Goal: Transaction & Acquisition: Book appointment/travel/reservation

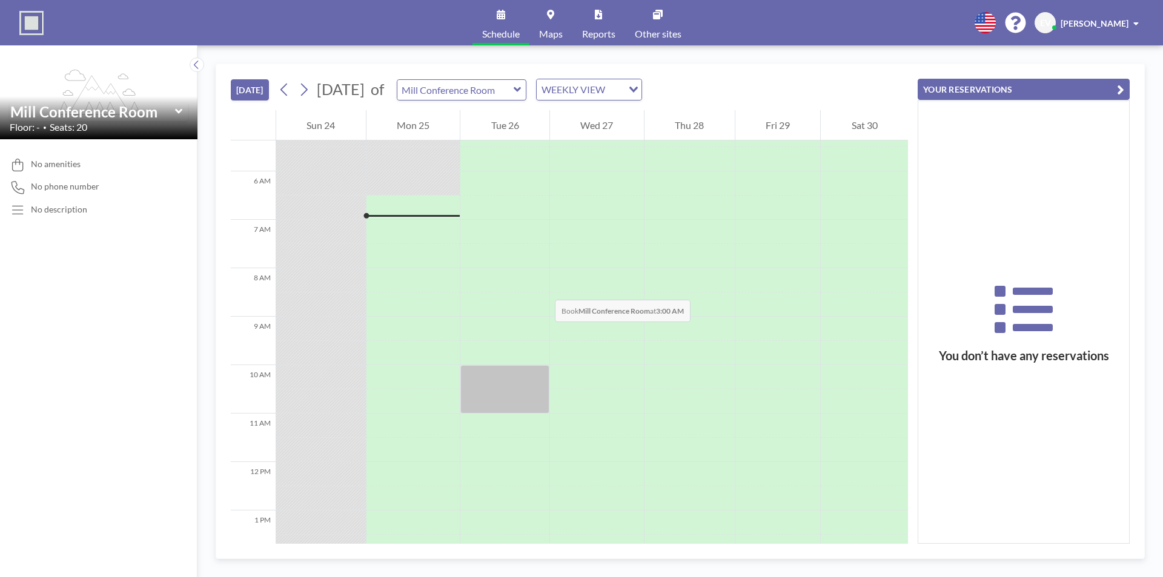
scroll to position [291, 0]
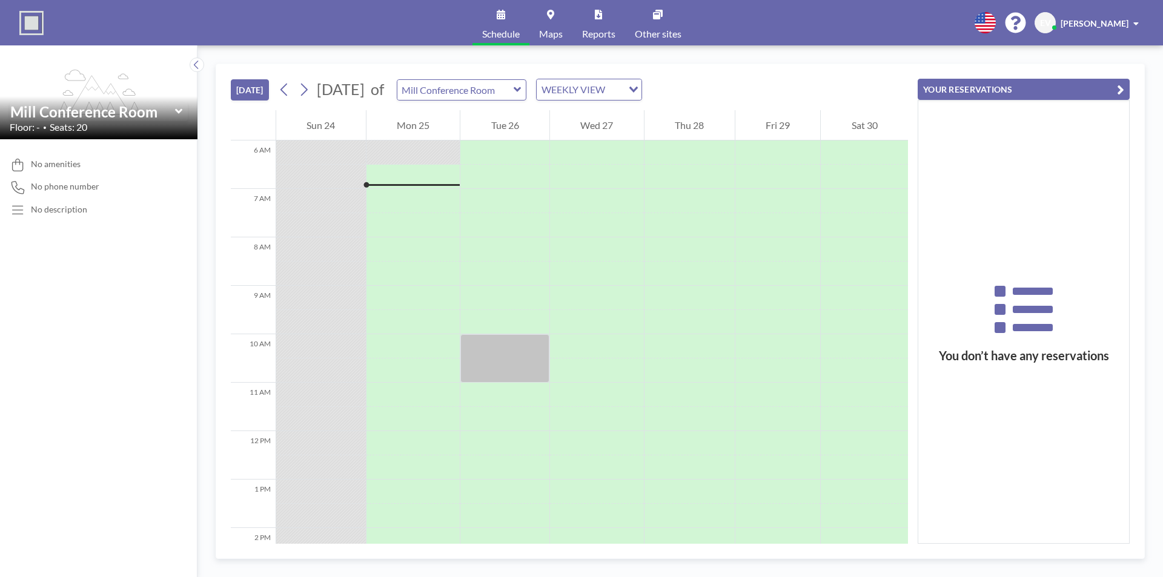
click at [521, 89] on icon at bounding box center [517, 89] width 7 height 5
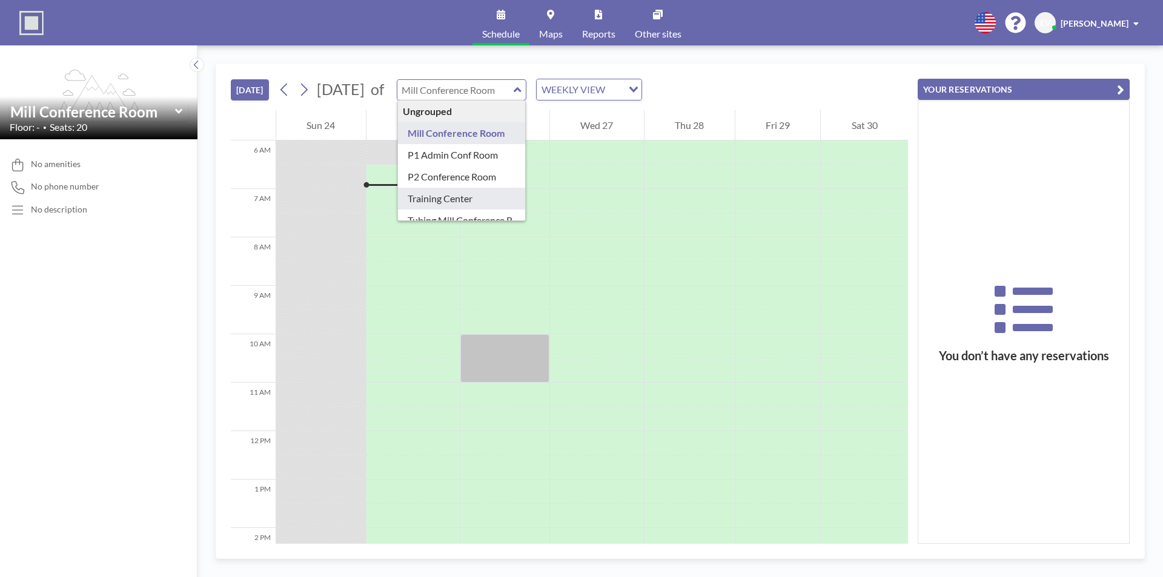
type input "Training Center"
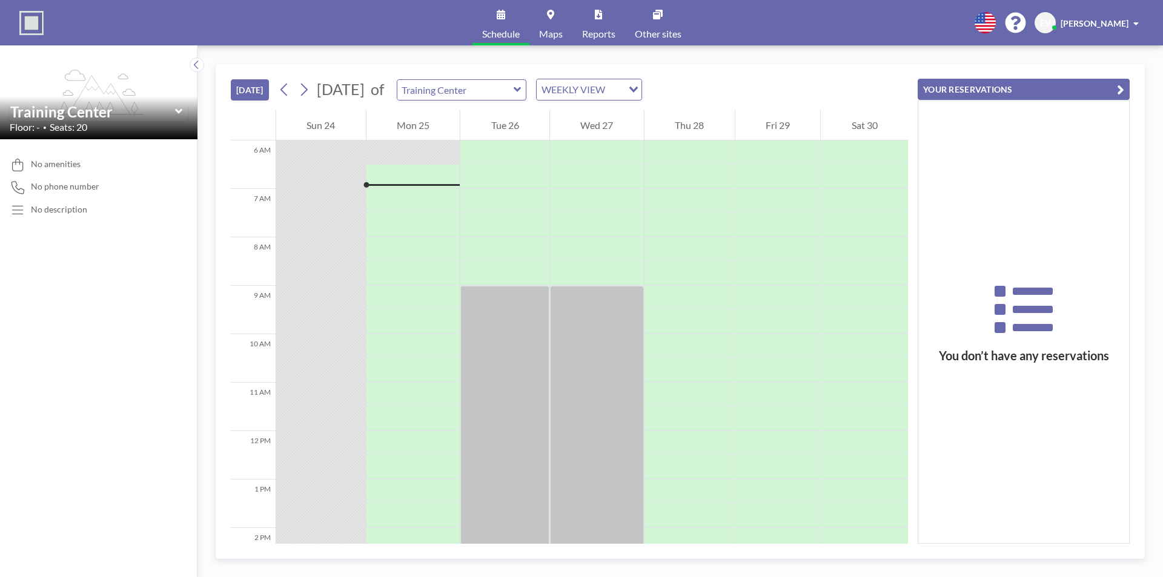
click at [505, 23] on link "Schedule" at bounding box center [501, 22] width 57 height 45
click at [382, 185] on div at bounding box center [414, 186] width 94 height 3
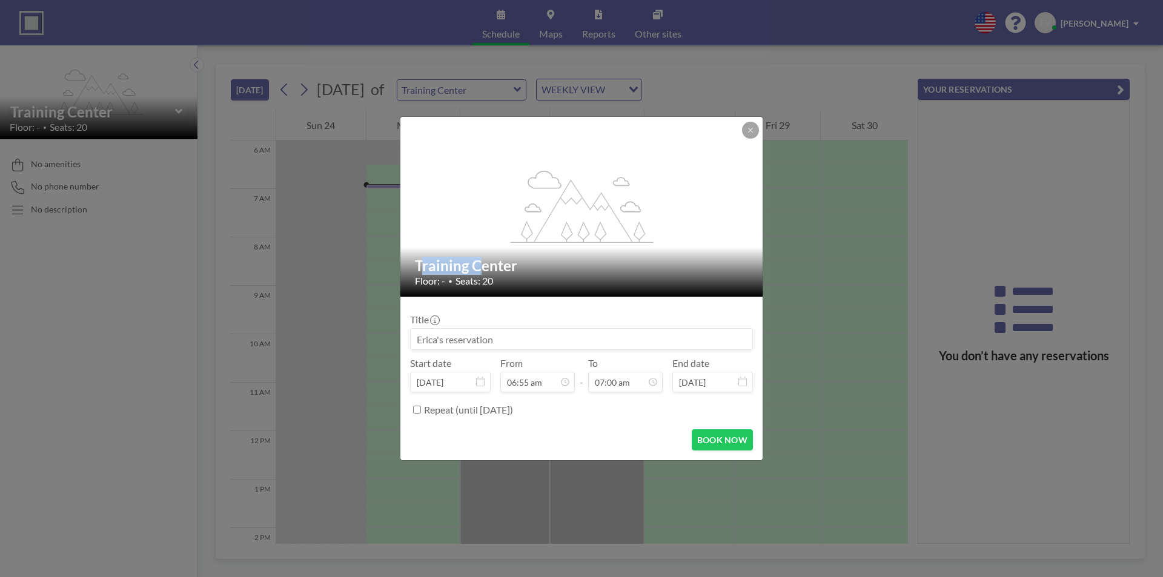
click at [382, 185] on div "flex-grow: 1.2; Training Center Floor: - • Seats: 20 Title Start date [DATE] Fr…" at bounding box center [581, 288] width 1163 height 577
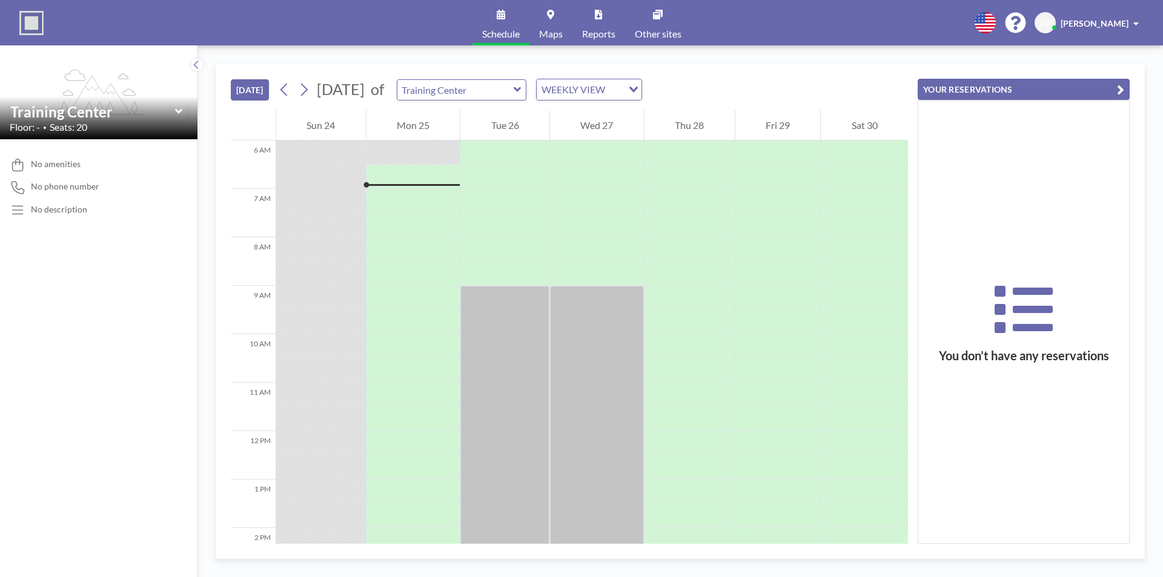
click at [382, 185] on div at bounding box center [414, 185] width 94 height 2
click at [257, 94] on button "[DATE]" at bounding box center [250, 89] width 38 height 21
click at [1118, 92] on icon "button" at bounding box center [1120, 89] width 7 height 15
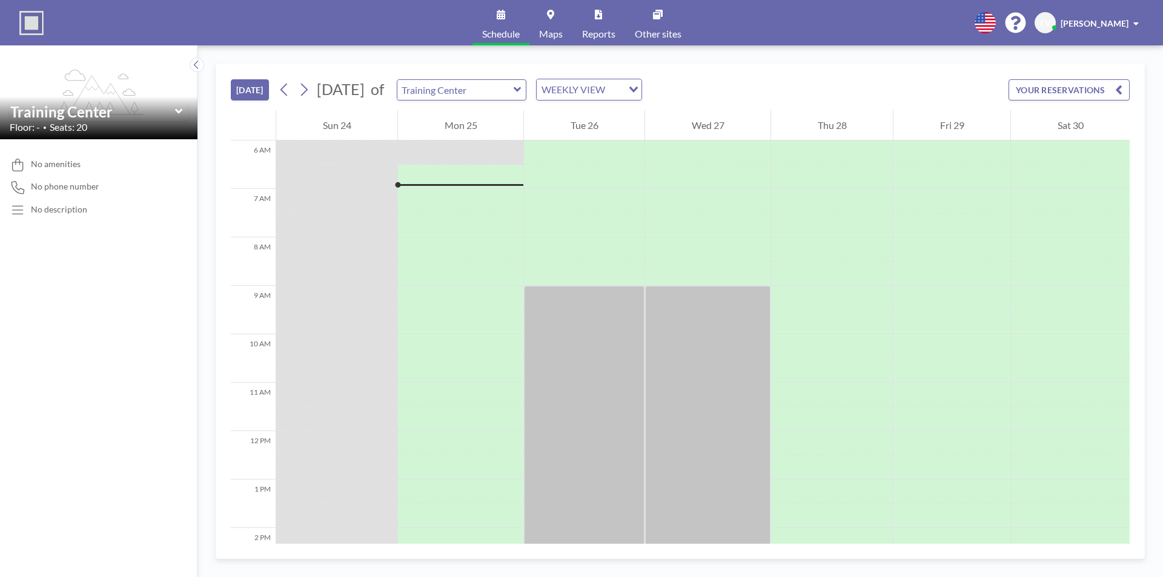
click at [1086, 90] on button "YOUR RESERVATIONS" at bounding box center [1069, 89] width 121 height 21
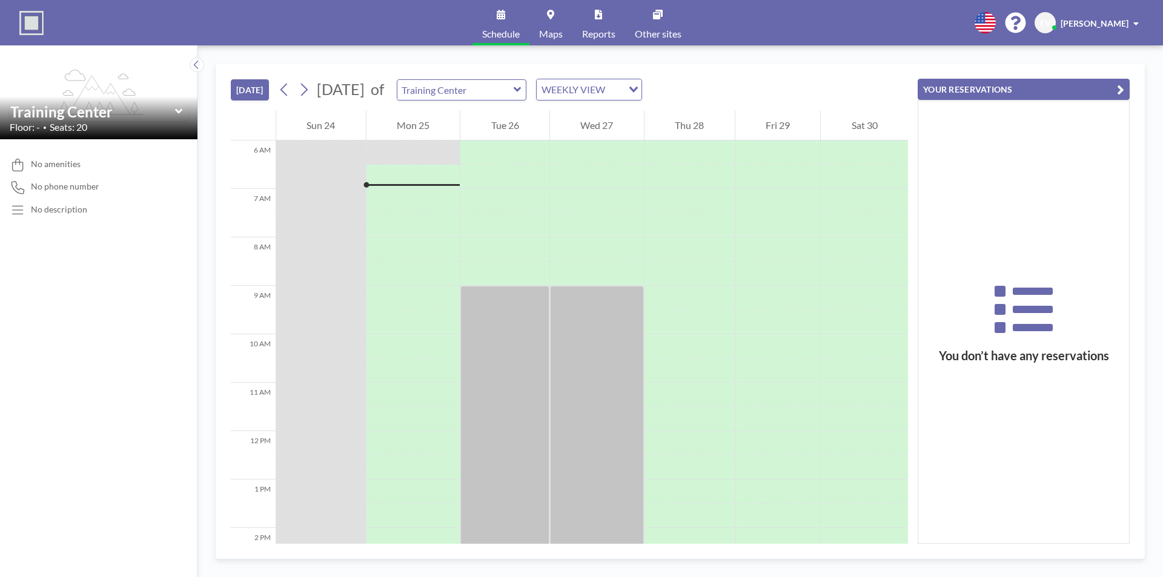
click at [505, 25] on link "Schedule" at bounding box center [501, 22] width 57 height 45
click at [623, 90] on div "WEEKLY VIEW" at bounding box center [580, 88] width 86 height 18
click at [630, 112] on li "DAILY VIEW" at bounding box center [626, 111] width 104 height 18
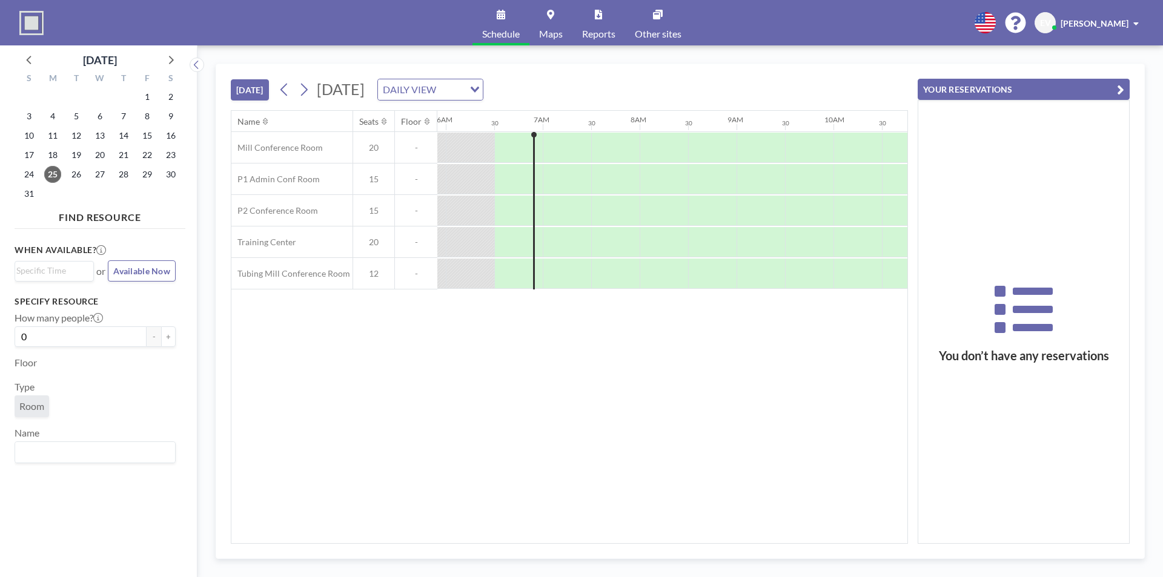
scroll to position [0, 582]
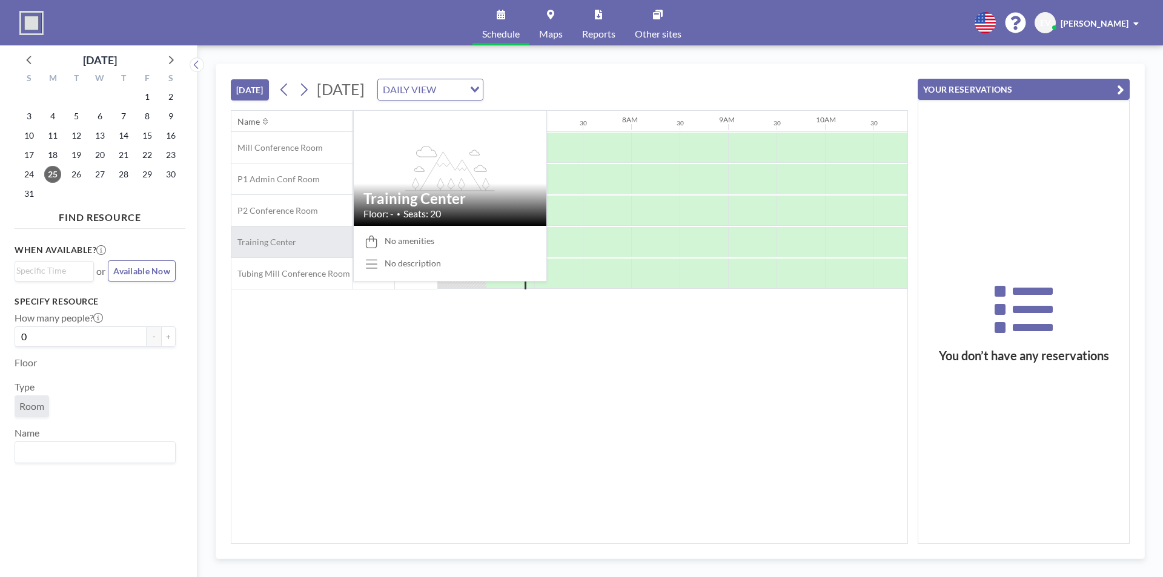
click at [285, 247] on span "Training Center" at bounding box center [263, 242] width 65 height 11
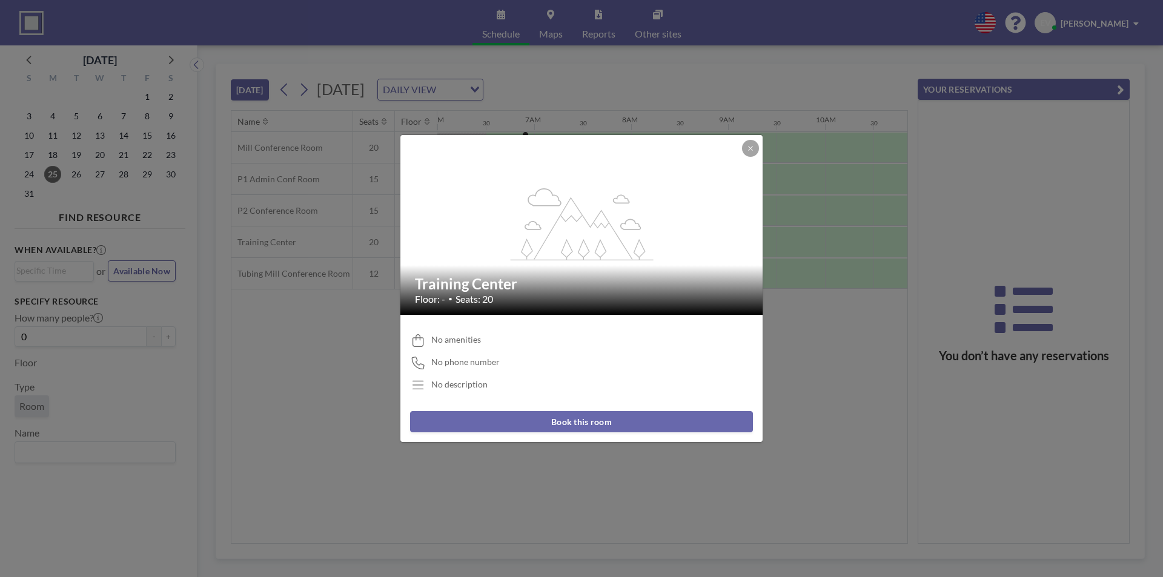
click at [542, 423] on button "Book this room" at bounding box center [581, 421] width 343 height 21
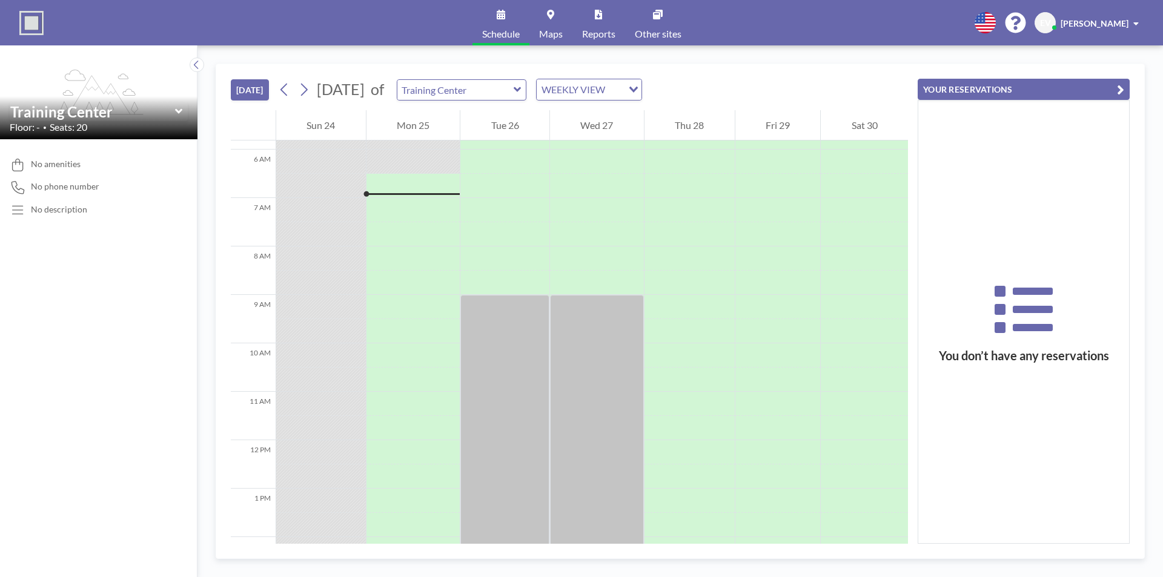
scroll to position [291, 0]
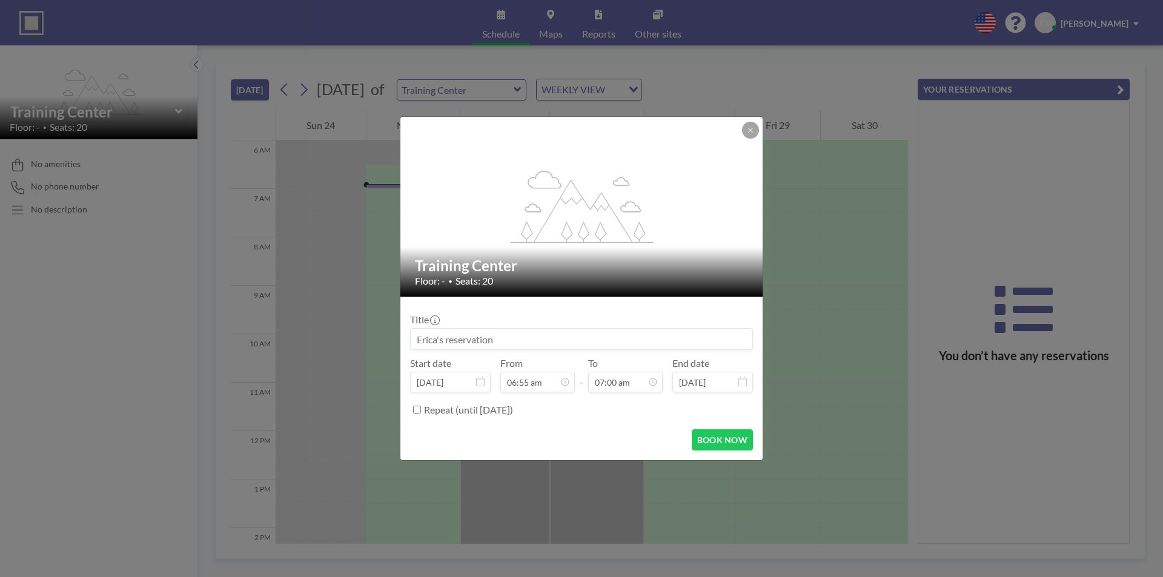
drag, startPoint x: 428, startPoint y: 186, endPoint x: 638, endPoint y: 188, distance: 209.6
click at [638, 188] on icon "flex-grow: 1.2;" at bounding box center [581, 207] width 145 height 73
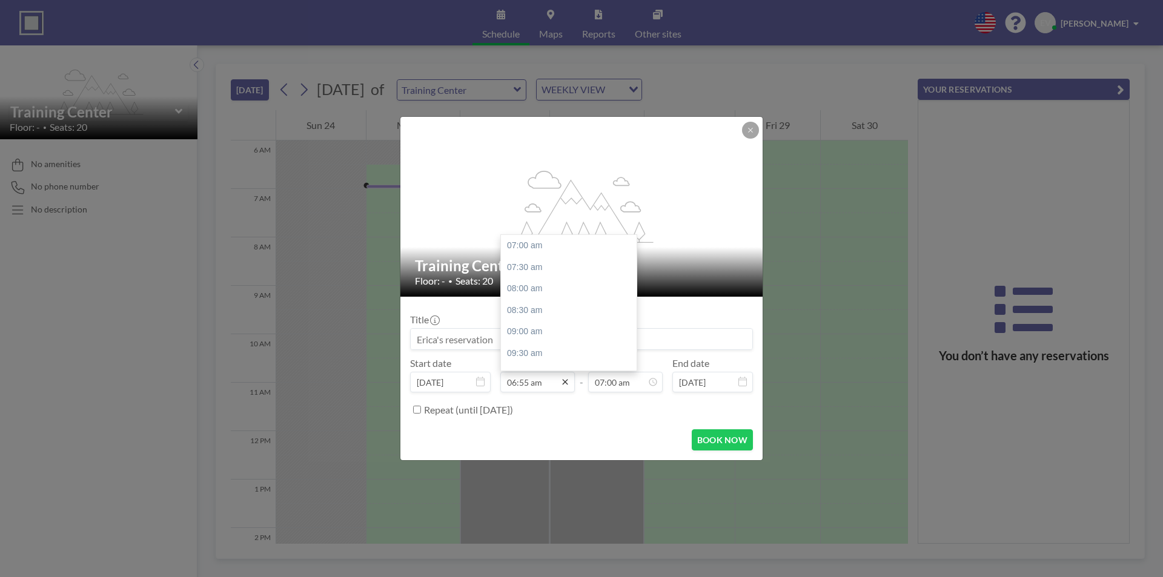
click at [563, 384] on icon at bounding box center [564, 382] width 5 height 5
click at [538, 267] on div "07:30 am" at bounding box center [572, 268] width 142 height 22
type input "07:30 am"
click at [551, 344] on div "02:30 pm" at bounding box center [597, 344] width 142 height 22
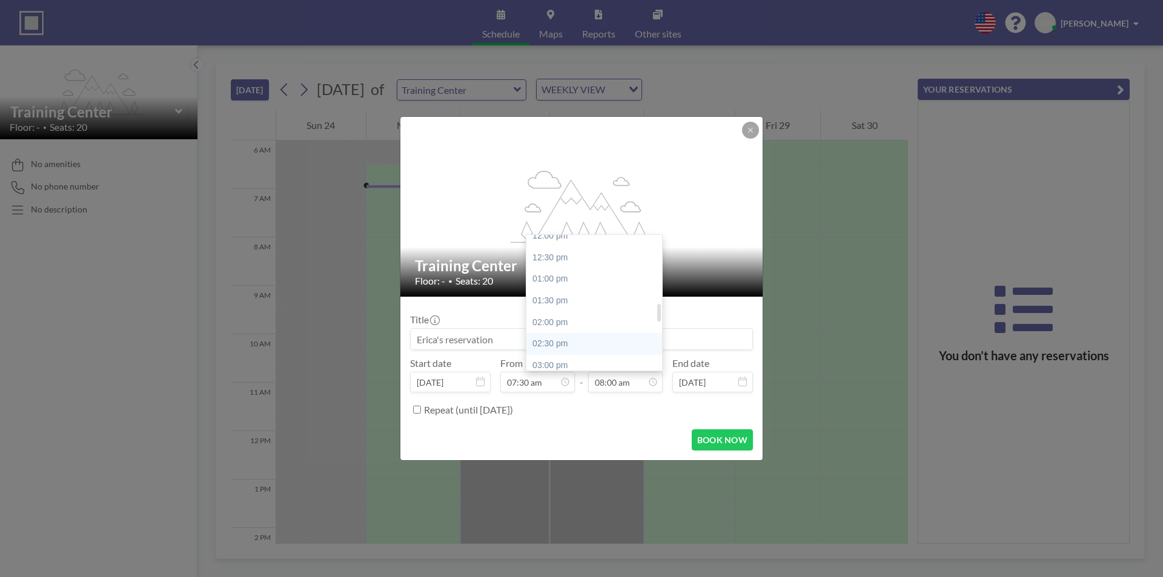
type input "02:30 pm"
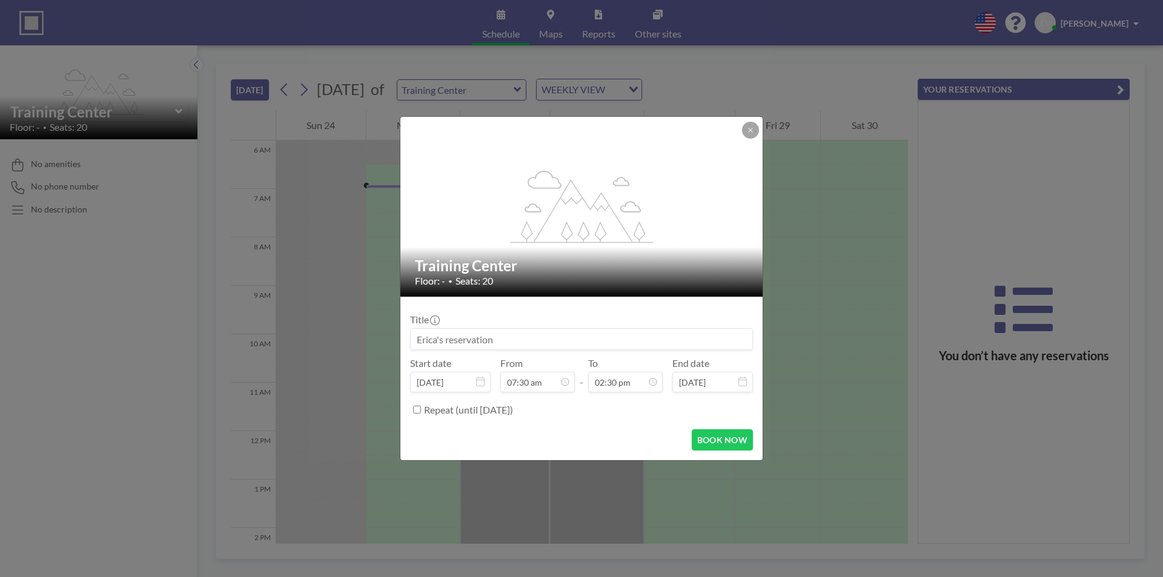
scroll to position [22, 0]
click at [623, 343] on input at bounding box center [582, 339] width 342 height 21
drag, startPoint x: 596, startPoint y: 336, endPoint x: 377, endPoint y: 326, distance: 218.9
click at [377, 326] on div "flex-grow: 1.2; Training Center Floor: - • Seats: 20 Title Start date [DATE] Fr…" at bounding box center [581, 288] width 1163 height 577
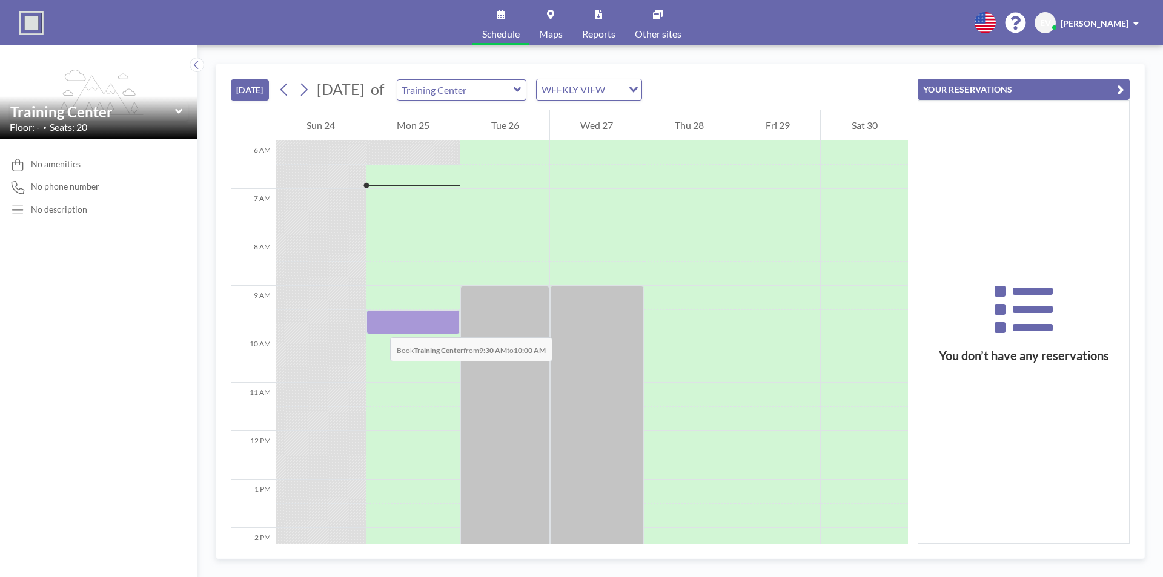
click at [378, 325] on div at bounding box center [414, 322] width 94 height 24
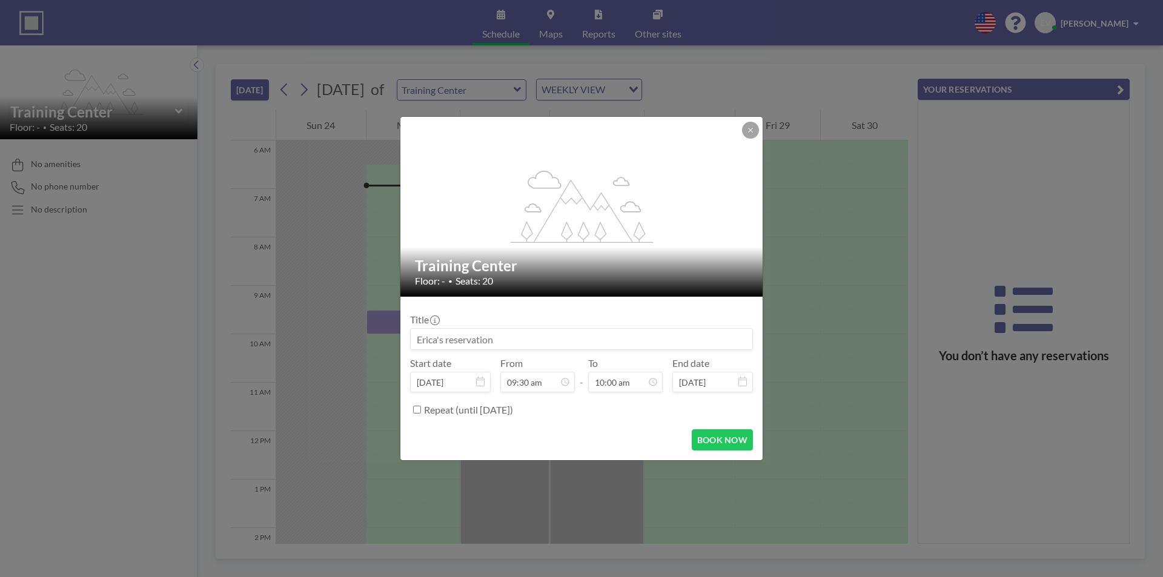
click at [378, 325] on div "flex-grow: 1.2; Training Center Floor: - • Seats: 20 Title Start date [DATE] Fr…" at bounding box center [581, 288] width 1163 height 577
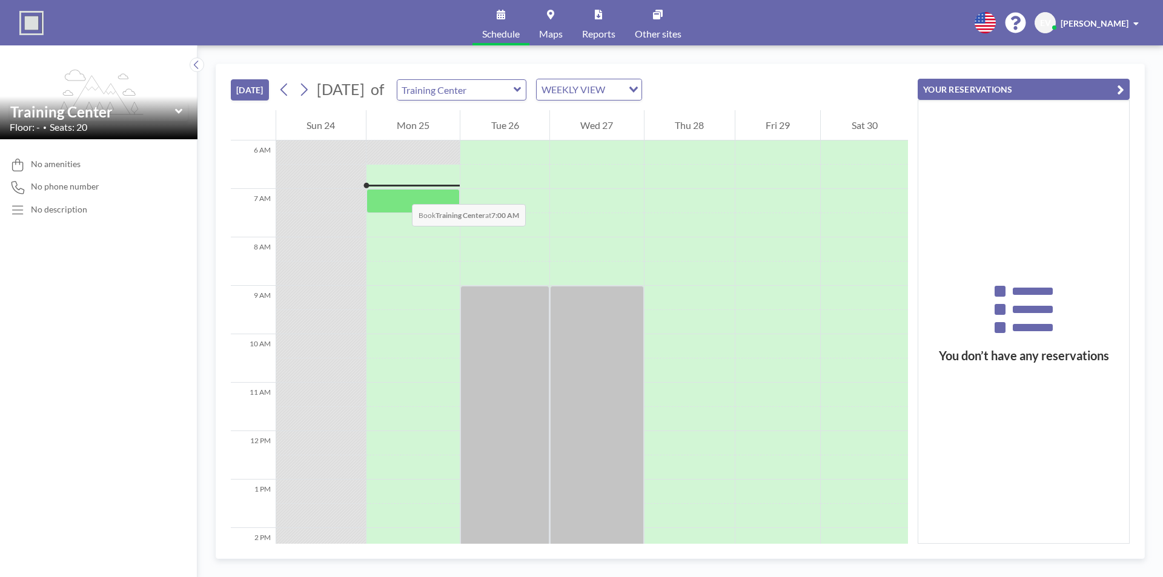
click at [400, 192] on div at bounding box center [414, 201] width 94 height 24
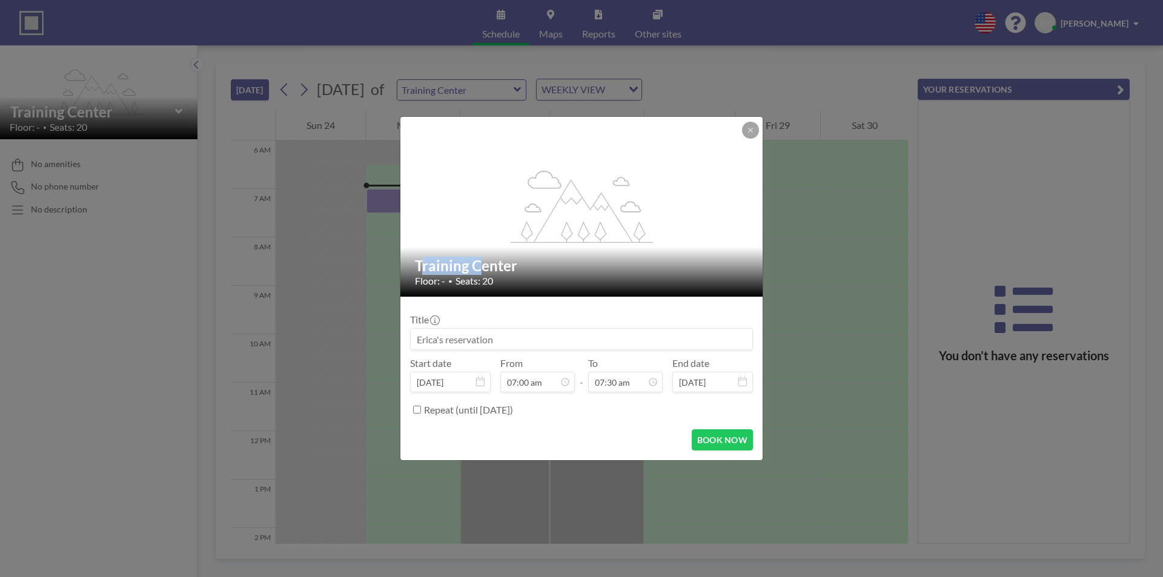
click at [400, 192] on div "flex-grow: 1.2; Training Center Floor: - • Seats: 20 Title Start date [DATE] Fr…" at bounding box center [581, 288] width 363 height 345
click at [515, 343] on input at bounding box center [582, 339] width 342 height 21
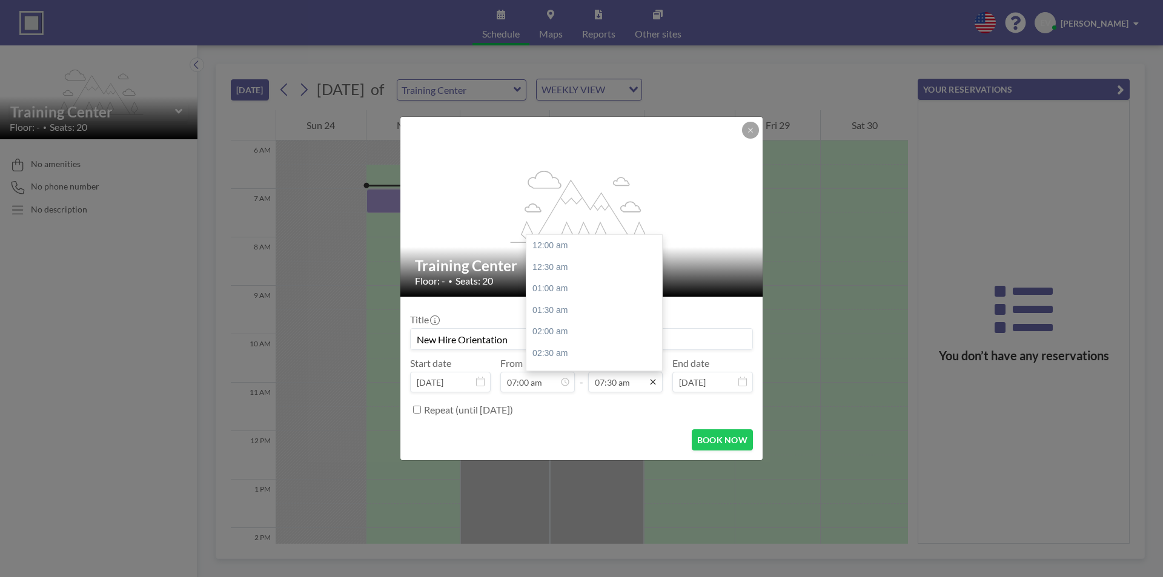
scroll to position [324, 0]
type input "New Hire Orientation"
click at [654, 383] on icon at bounding box center [653, 382] width 10 height 10
click at [557, 309] on div "02:30 pm" at bounding box center [597, 305] width 142 height 22
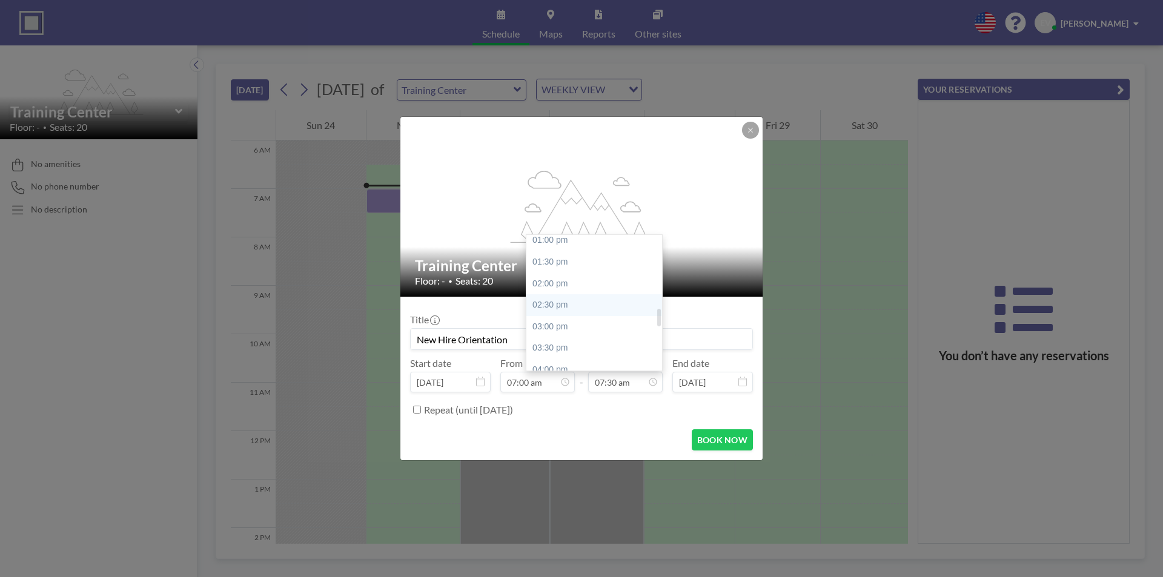
type input "02:30 pm"
click at [531, 274] on div "07:30 am" at bounding box center [572, 268] width 142 height 22
type input "07:30 am"
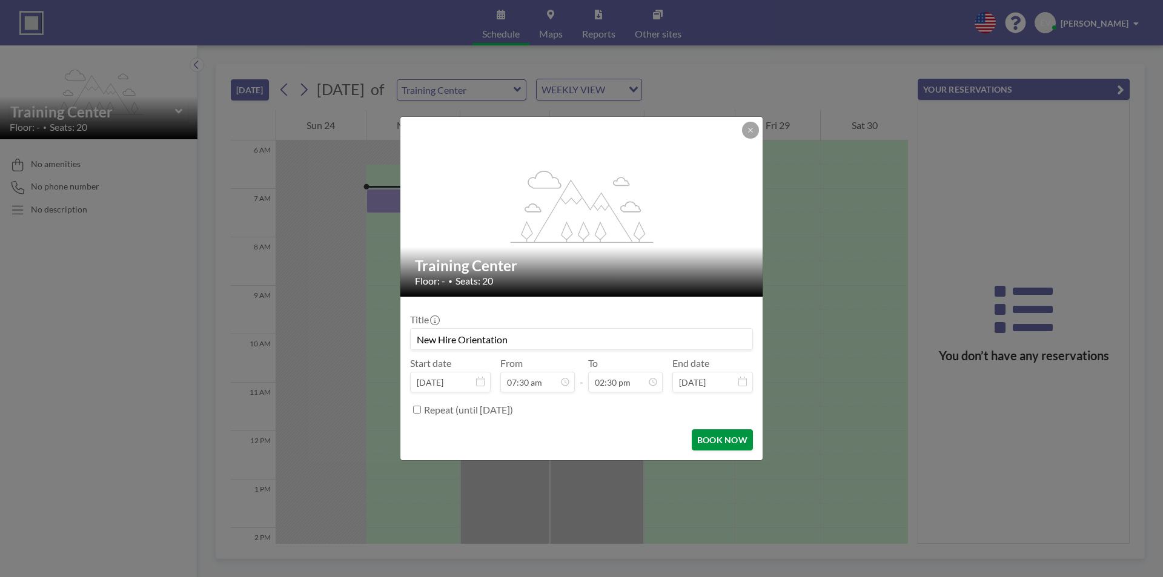
scroll to position [22, 0]
click at [717, 443] on button "BOOK NOW" at bounding box center [722, 440] width 61 height 21
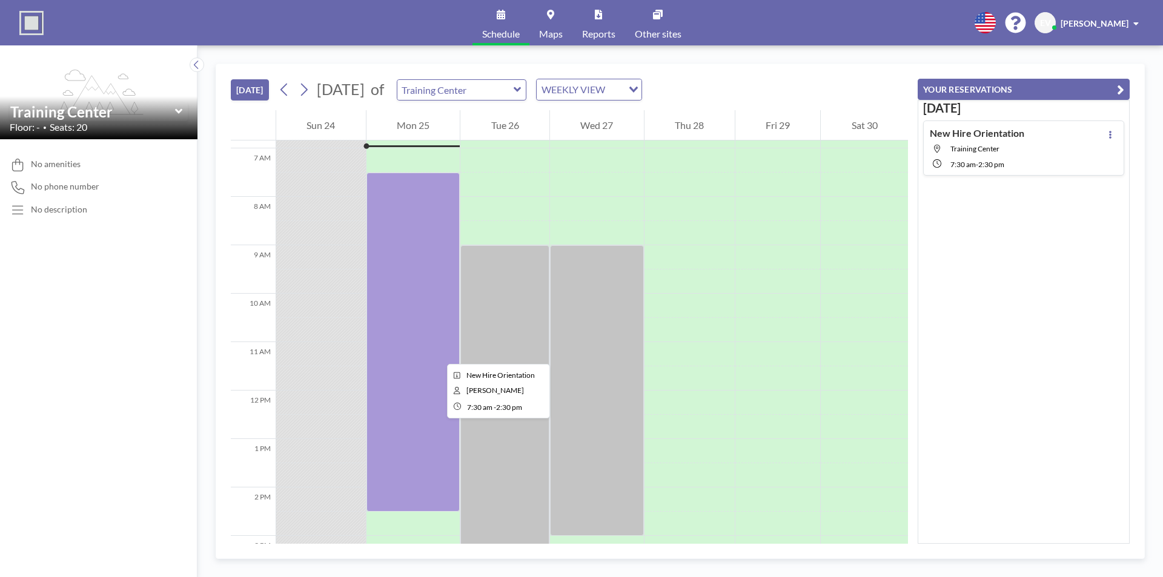
scroll to position [291, 0]
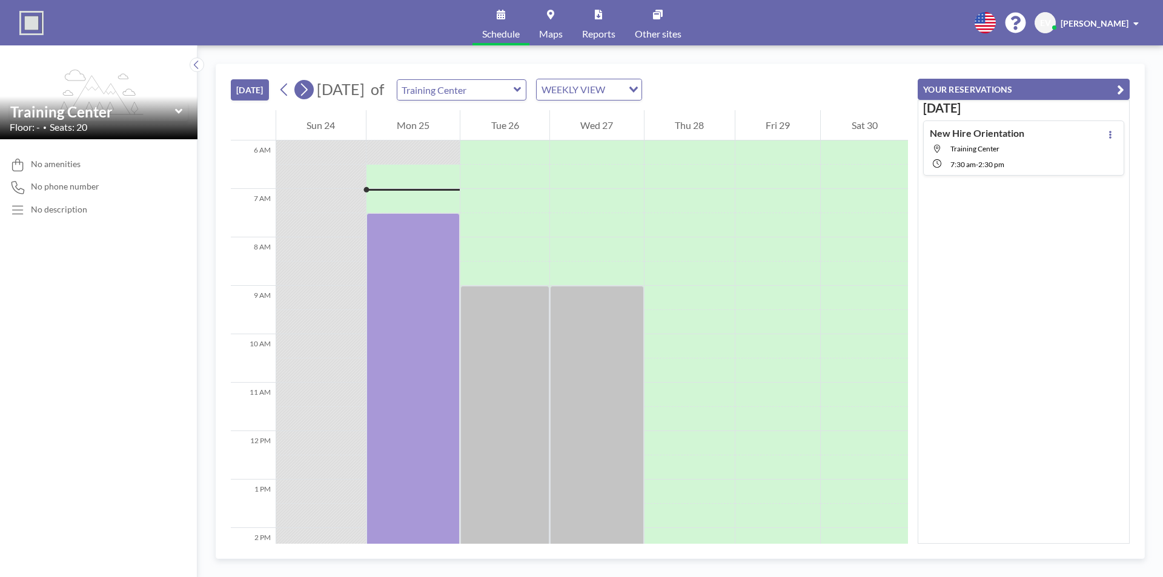
click at [307, 91] on icon at bounding box center [304, 90] width 12 height 18
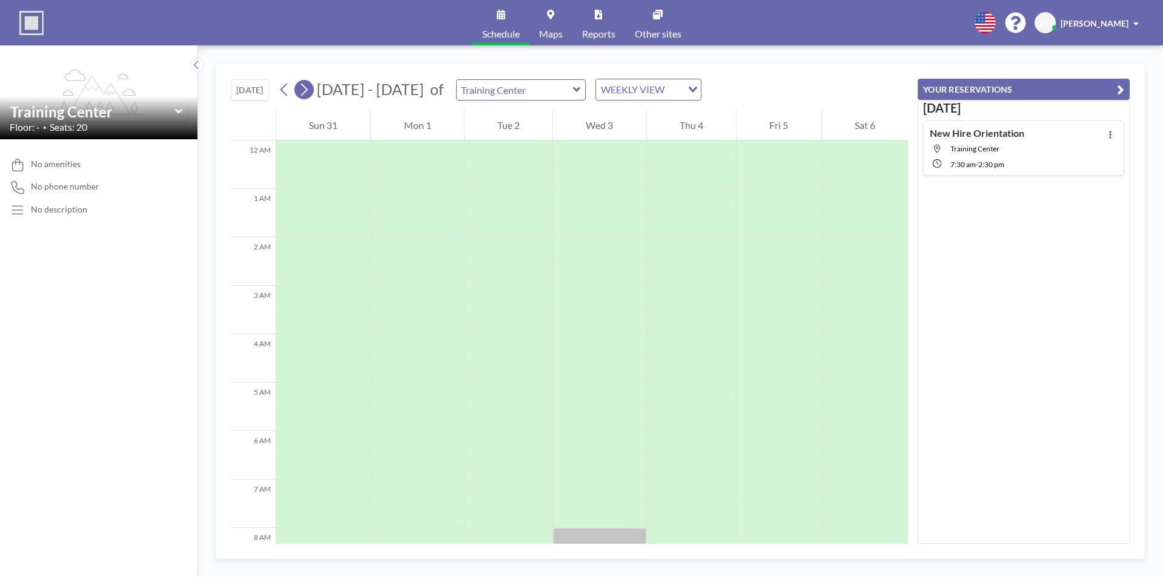
scroll to position [363, 0]
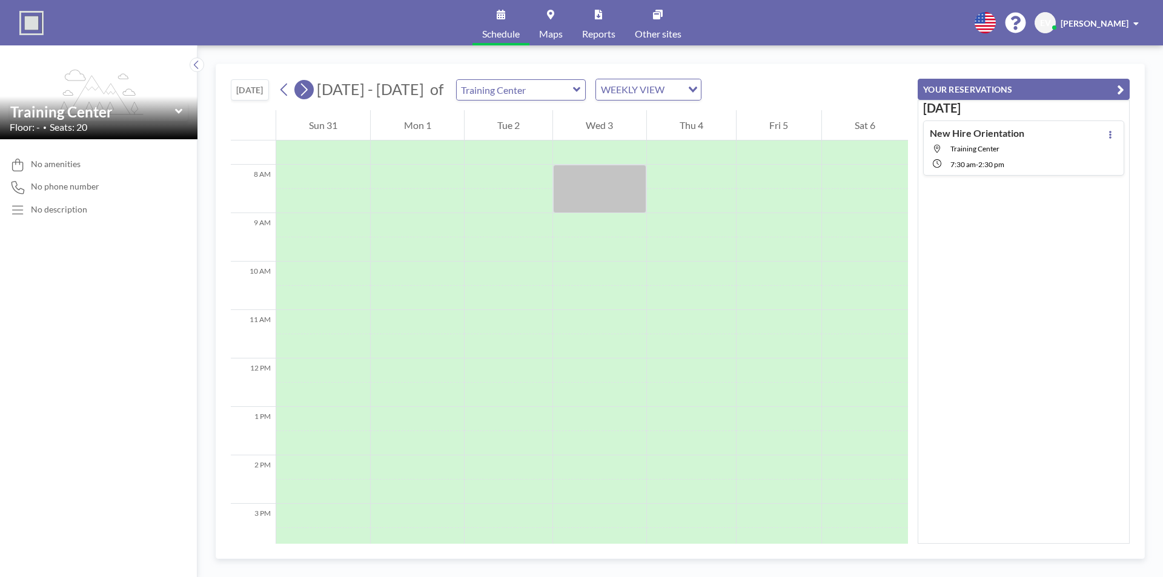
click at [307, 91] on icon at bounding box center [304, 90] width 12 height 18
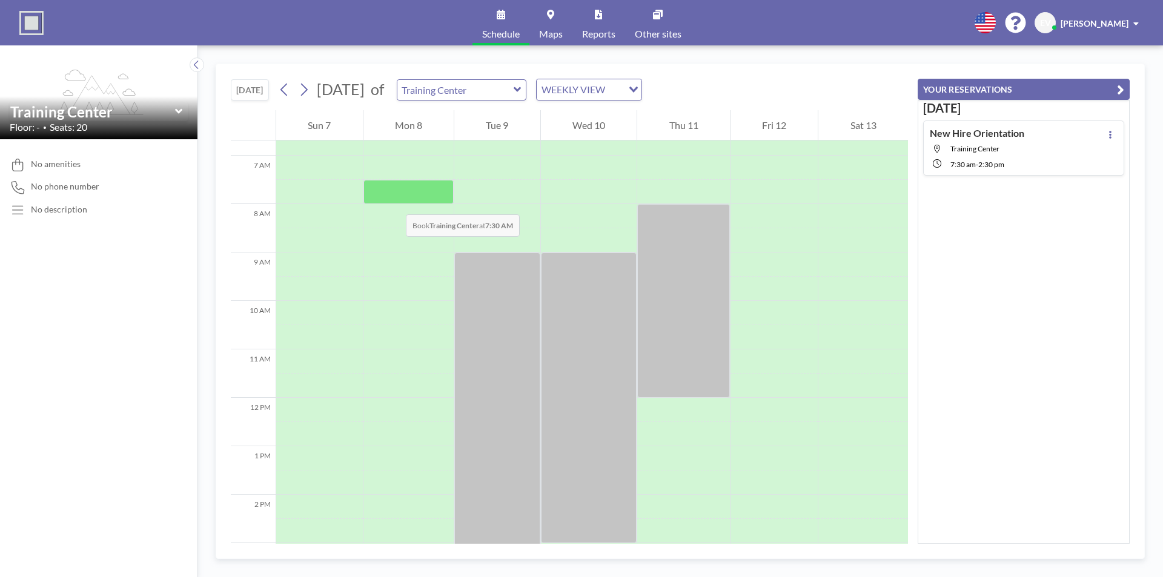
scroll to position [303, 0]
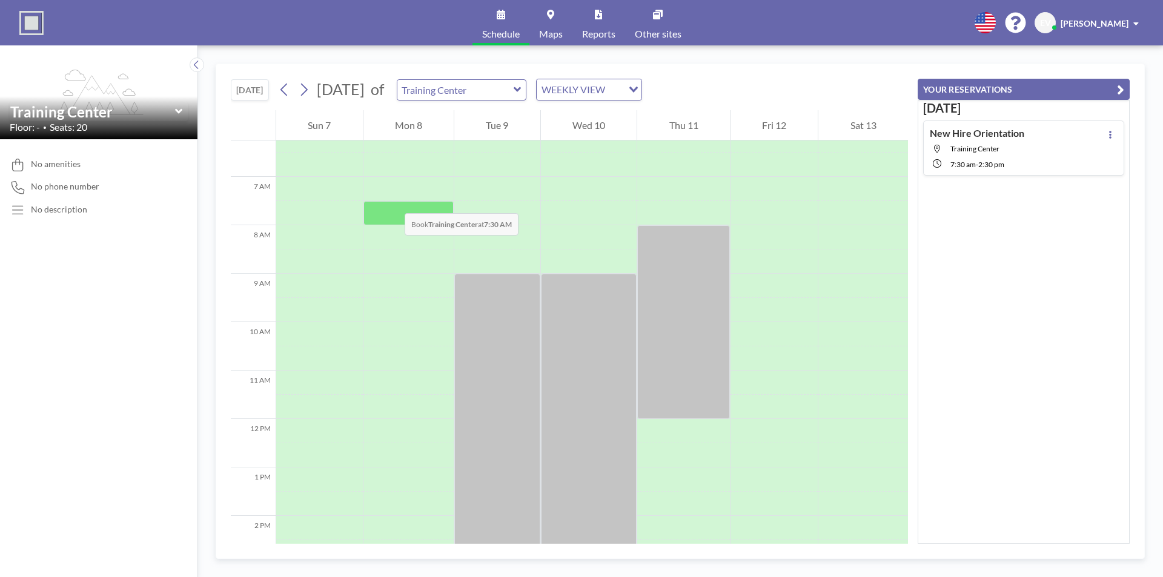
click at [393, 201] on div at bounding box center [408, 213] width 91 height 24
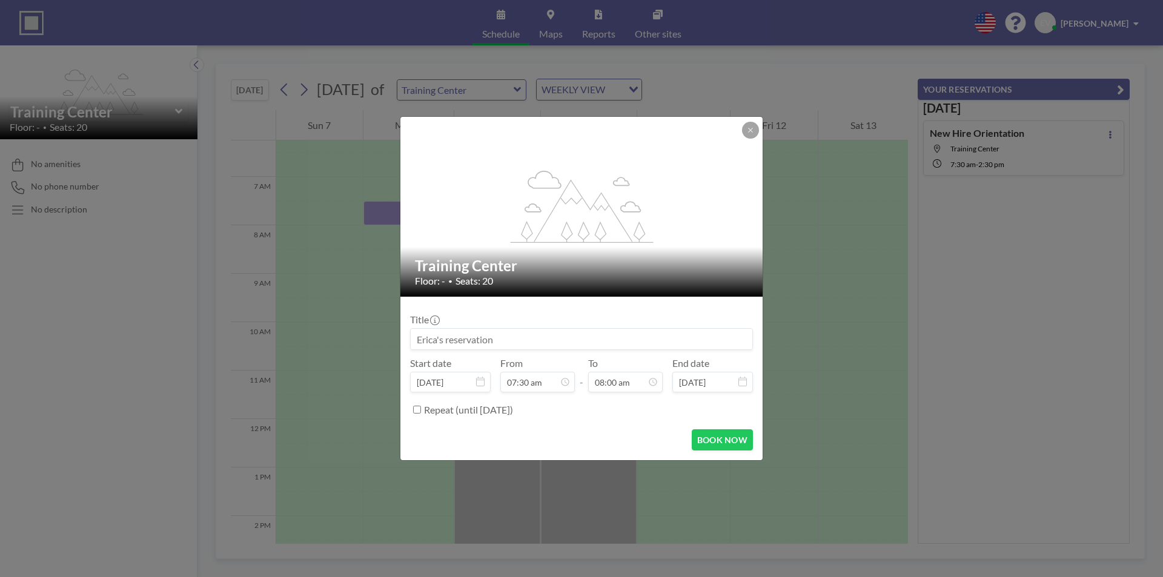
click at [494, 340] on input at bounding box center [582, 339] width 342 height 21
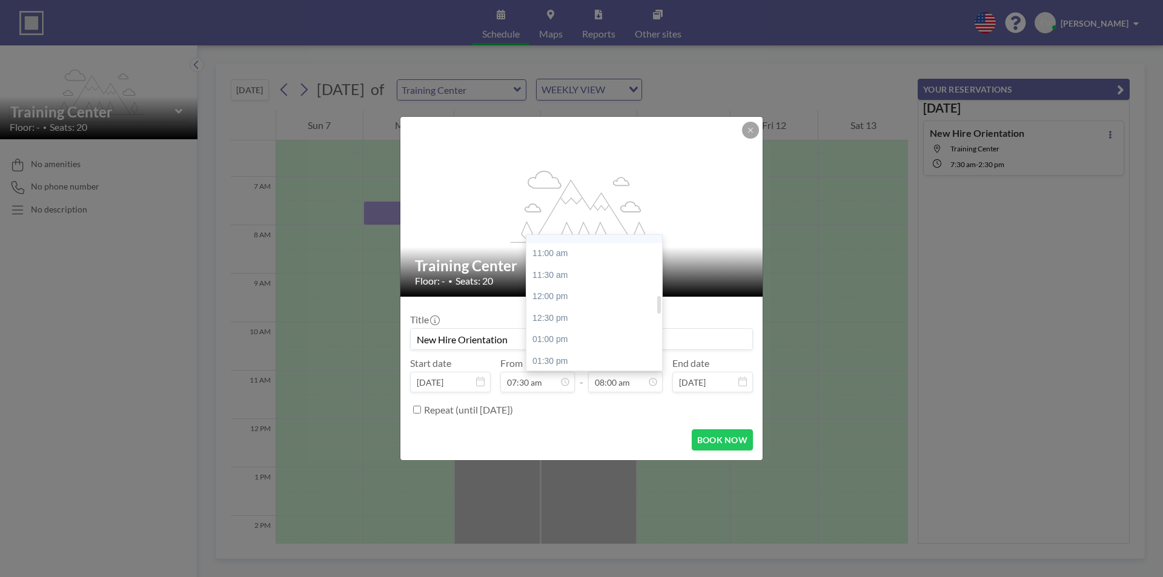
scroll to position [527, 0]
type input "New Hire Orientation"
click at [574, 345] on div "02:30 pm" at bounding box center [597, 344] width 142 height 22
type input "02:30 pm"
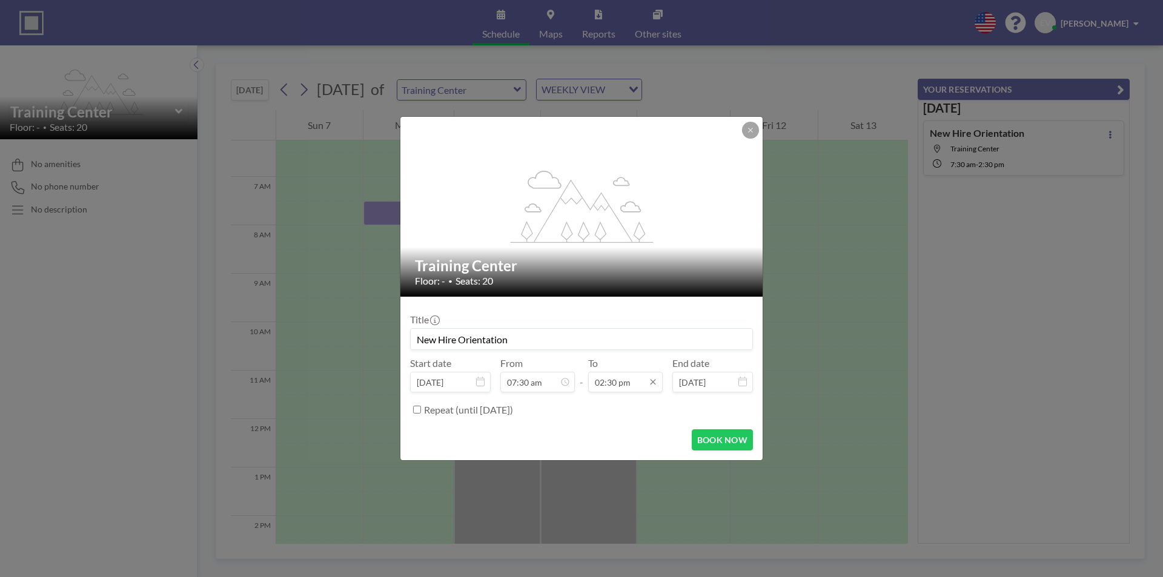
scroll to position [625, 0]
click at [720, 440] on button "BOOK NOW" at bounding box center [722, 440] width 61 height 21
